Goal: Navigation & Orientation: Find specific page/section

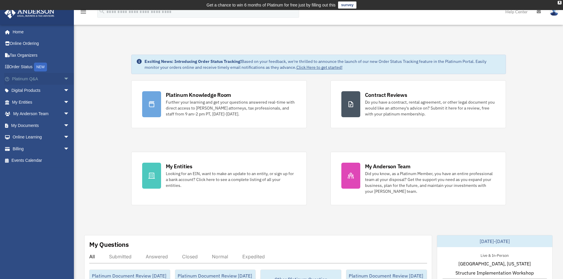
click at [64, 78] on span "arrow_drop_down" at bounding box center [70, 79] width 12 height 12
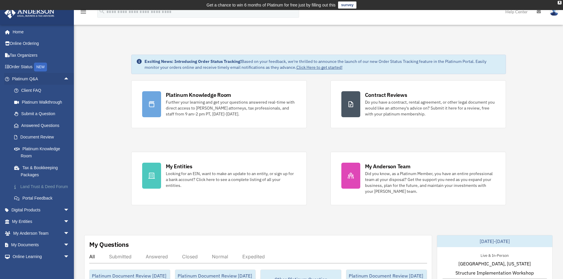
click at [34, 186] on link "Land Trust & Deed Forum" at bounding box center [43, 187] width 70 height 12
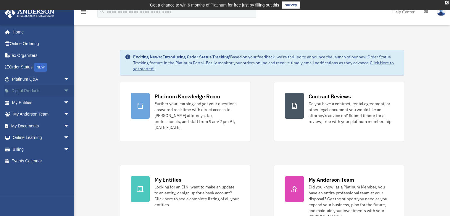
click at [64, 89] on span "arrow_drop_down" at bounding box center [70, 91] width 12 height 12
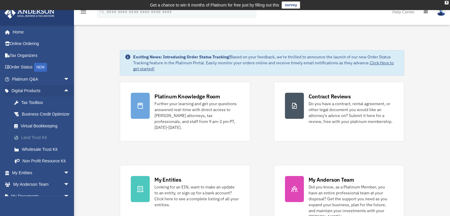
scroll to position [49, 0]
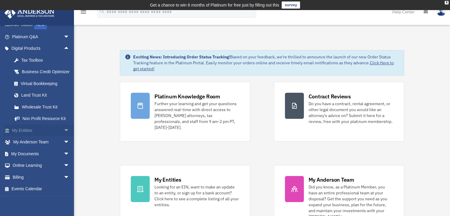
click at [64, 129] on span "arrow_drop_down" at bounding box center [70, 130] width 12 height 12
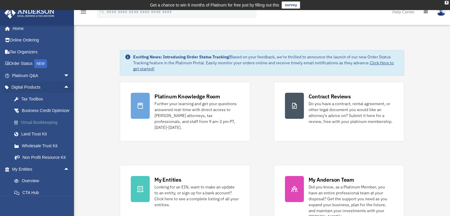
scroll to position [0, 0]
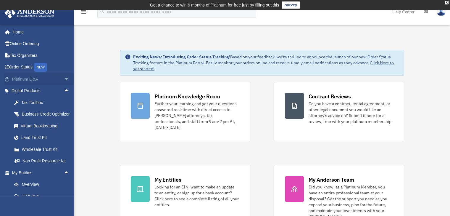
click at [64, 79] on span "arrow_drop_down" at bounding box center [70, 79] width 12 height 12
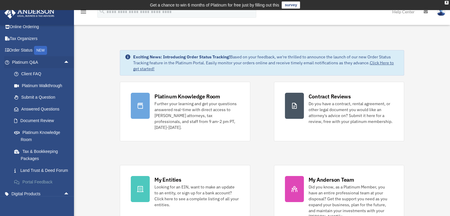
scroll to position [30, 0]
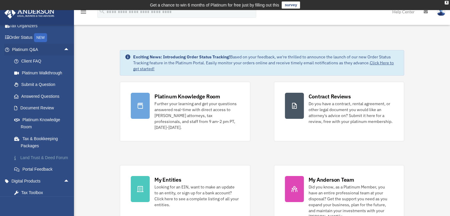
click at [41, 159] on link "Land Trust & Deed Forum" at bounding box center [43, 157] width 70 height 12
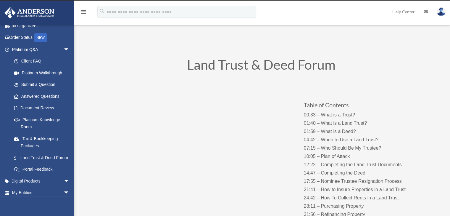
scroll to position [39, 0]
